Goal: Information Seeking & Learning: Learn about a topic

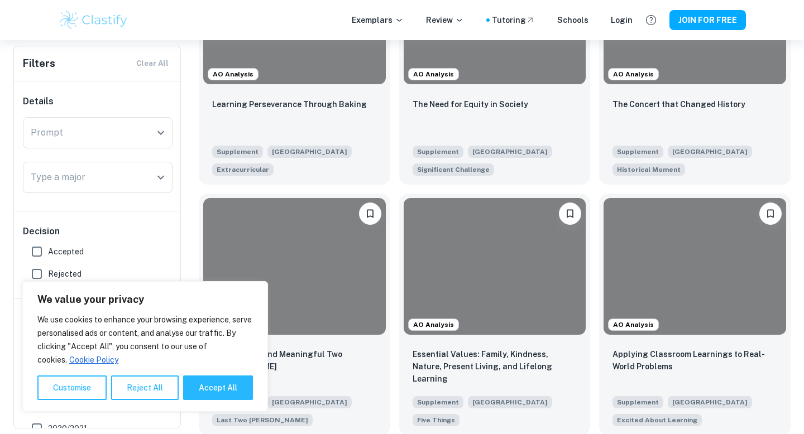
scroll to position [161, 0]
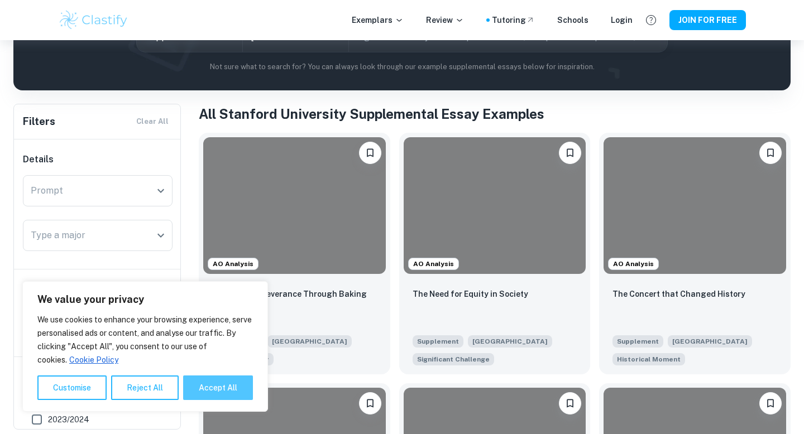
click at [213, 383] on button "Accept All" at bounding box center [218, 388] width 70 height 25
checkbox input "true"
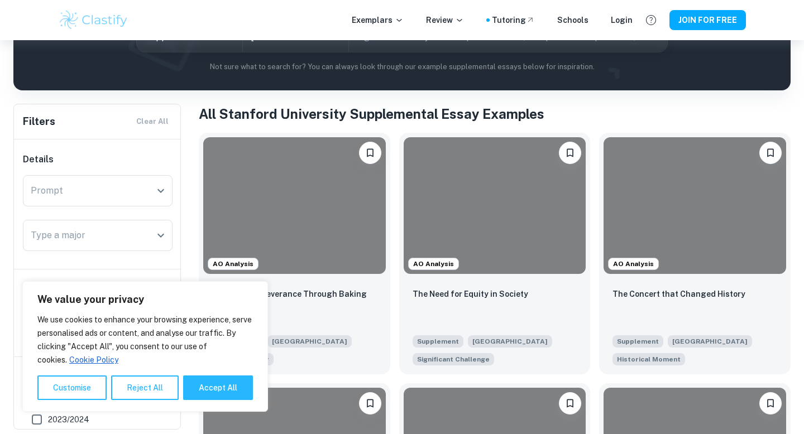
checkbox input "true"
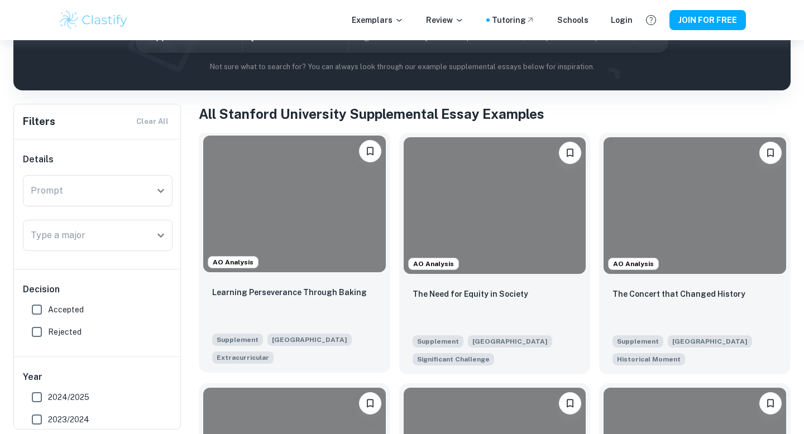
scroll to position [161, 0]
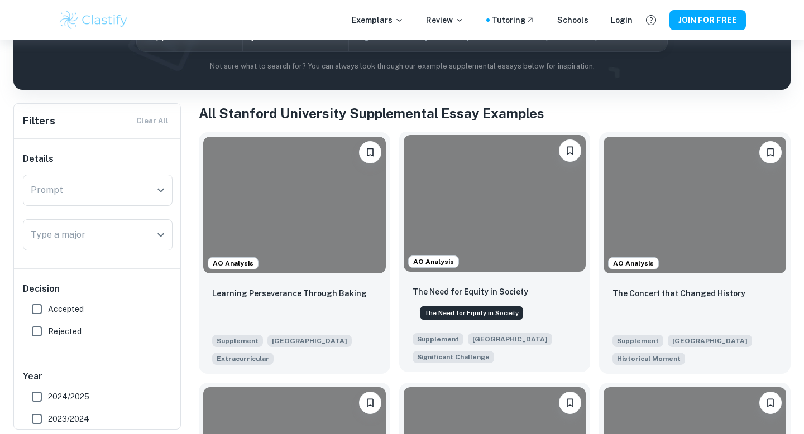
click at [443, 294] on p "The Need for Equity in Society" at bounding box center [471, 292] width 116 height 12
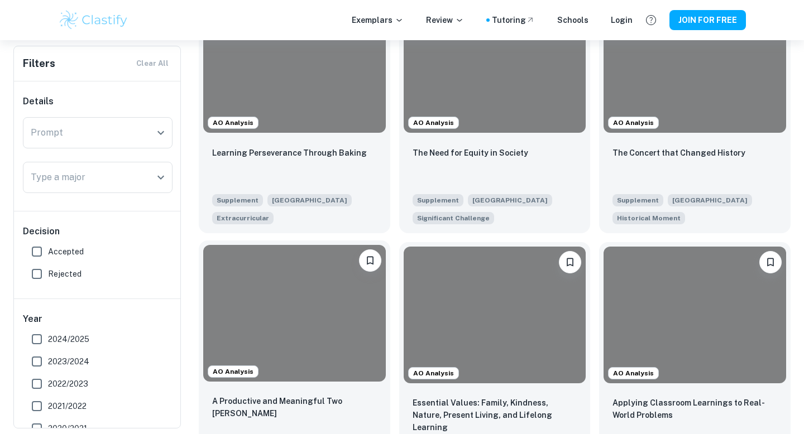
scroll to position [303, 0]
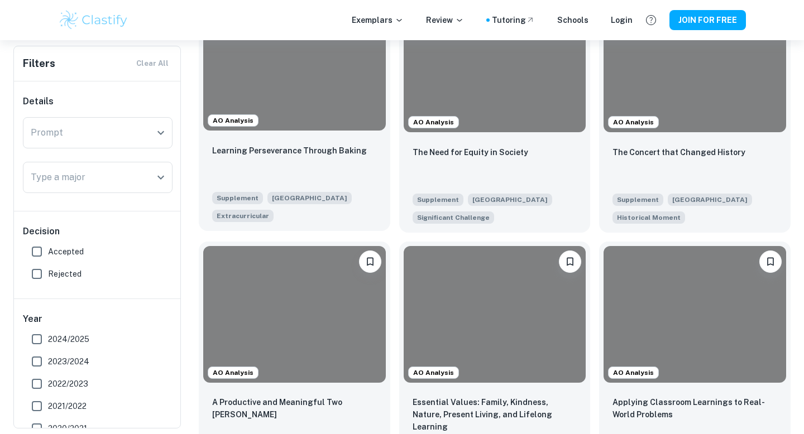
click at [315, 179] on div "Learning Perseverance Through Baking" at bounding box center [294, 163] width 165 height 38
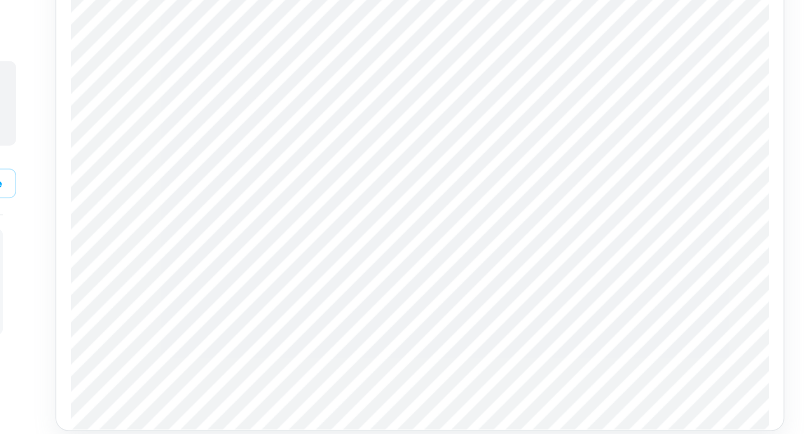
scroll to position [869, 0]
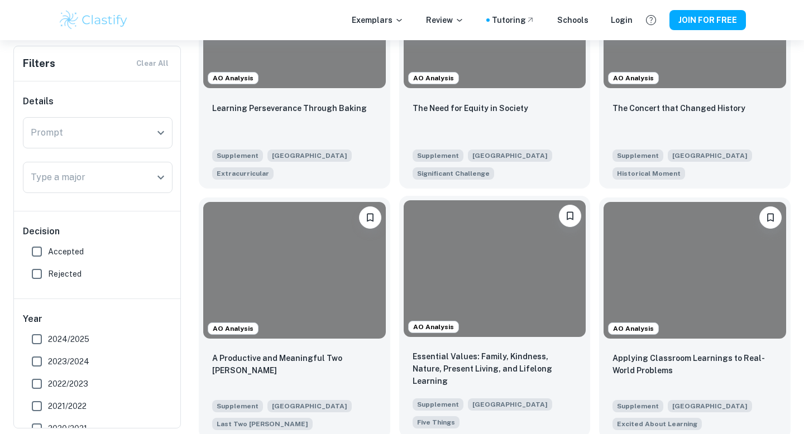
scroll to position [348, 0]
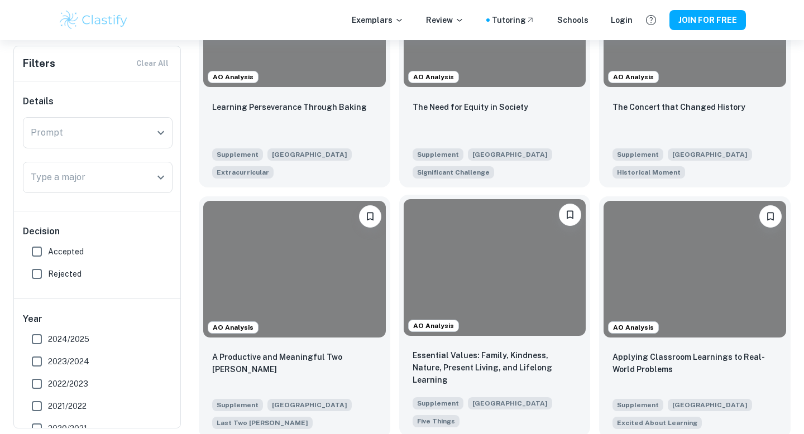
click at [426, 314] on div at bounding box center [495, 267] width 183 height 137
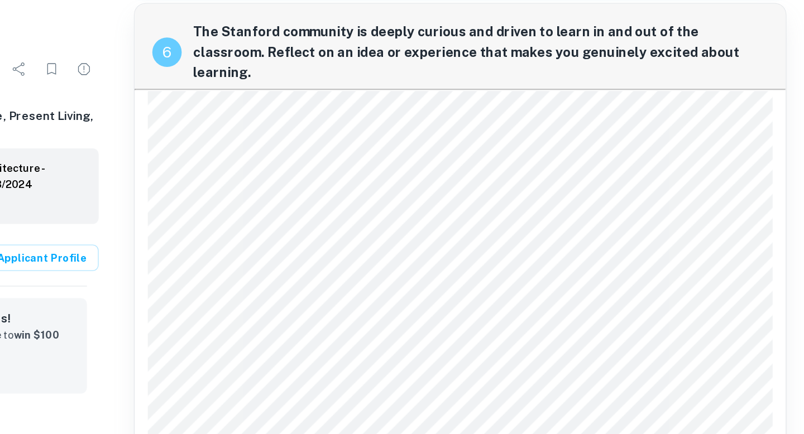
scroll to position [349, 0]
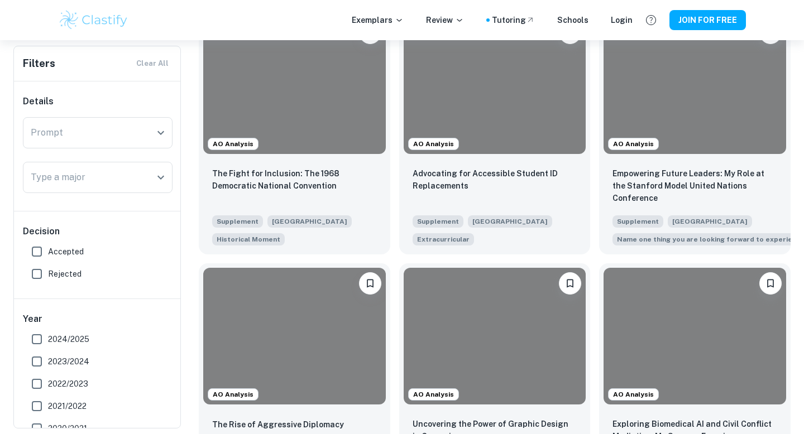
scroll to position [1108, 0]
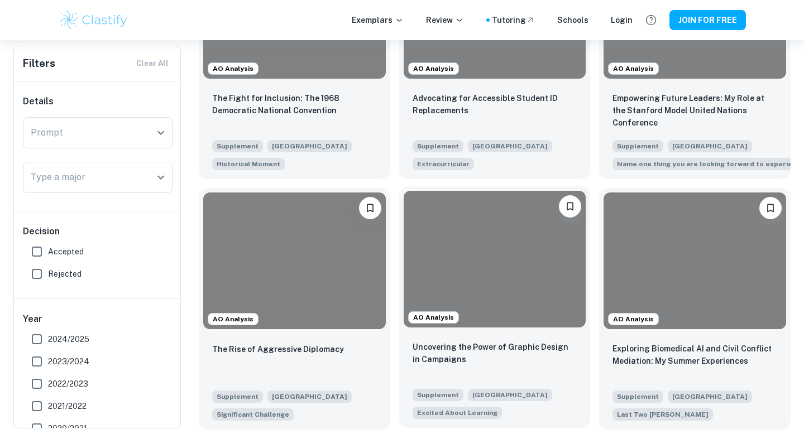
click at [485, 282] on div at bounding box center [495, 259] width 183 height 137
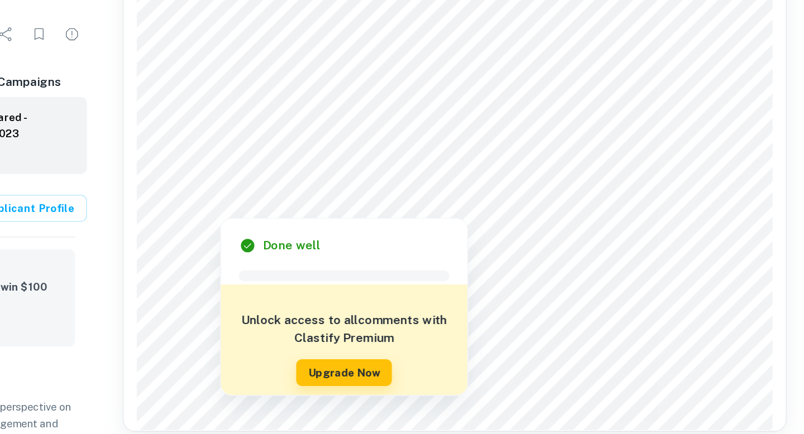
scroll to position [482, 0]
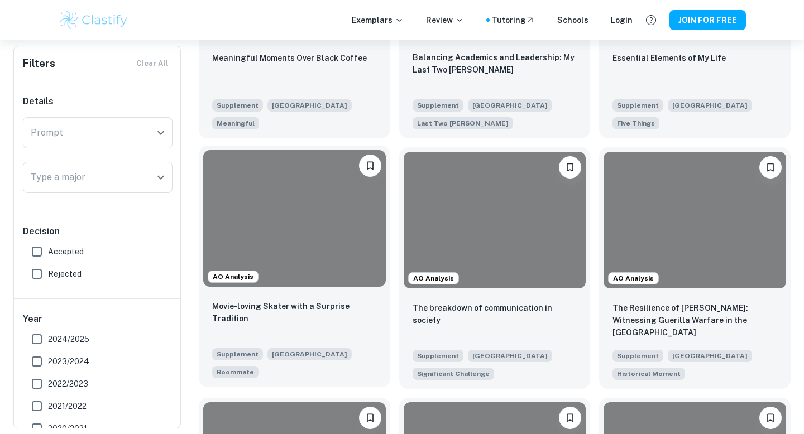
scroll to position [1550, 0]
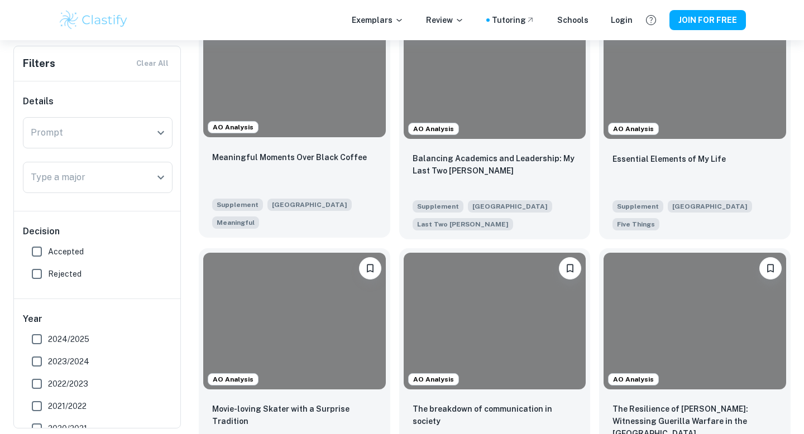
click at [302, 164] on div "Meaningful Moments Over Black Coffee" at bounding box center [294, 170] width 165 height 38
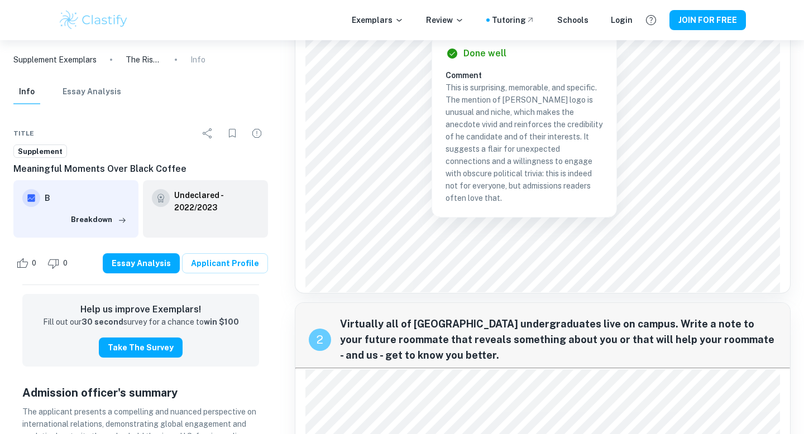
scroll to position [1182, 0]
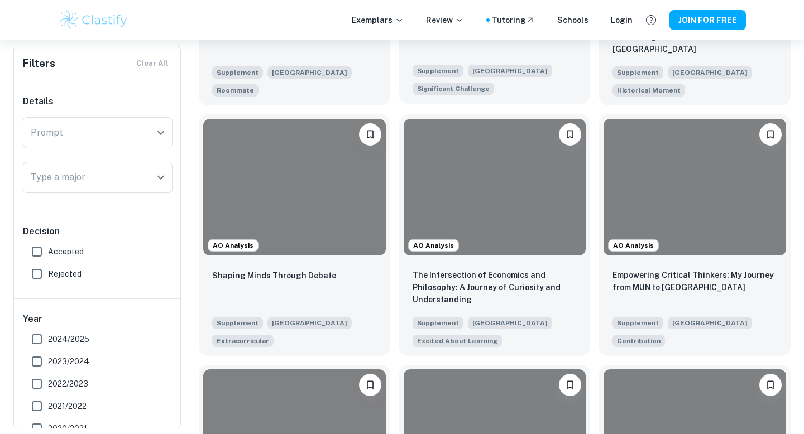
scroll to position [1933, 0]
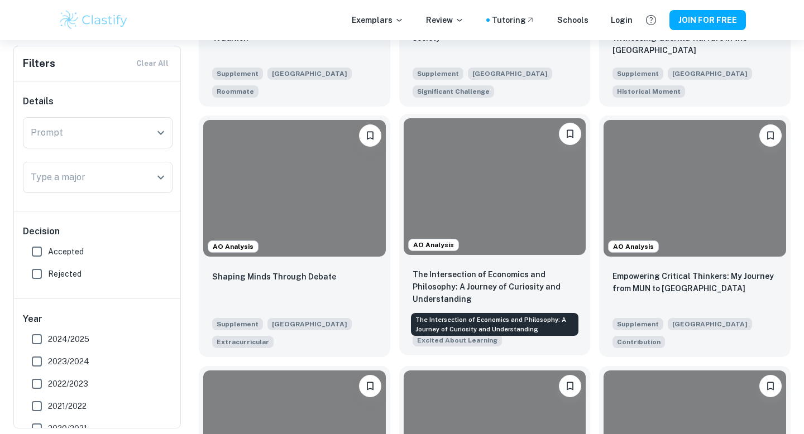
click at [445, 281] on p "The Intersection of Economics and Philosophy: A Journey of Curiosity and Unders…" at bounding box center [495, 287] width 165 height 37
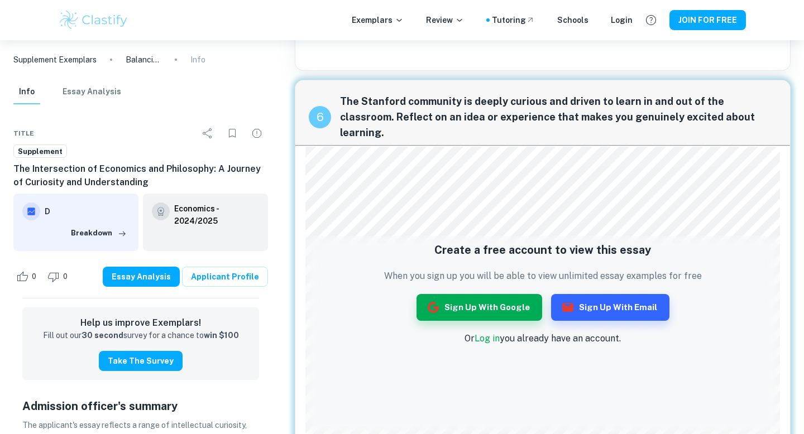
scroll to position [1068, 0]
